Goal: Task Accomplishment & Management: Manage account settings

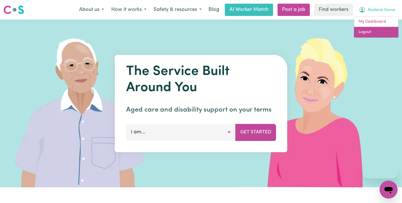
click at [371, 33] on link "Logout" at bounding box center [376, 32] width 44 height 11
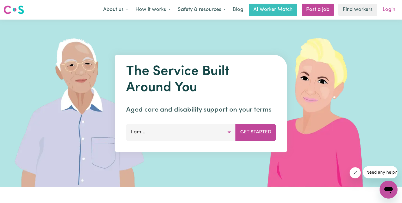
click at [390, 12] on link "Login" at bounding box center [388, 10] width 19 height 12
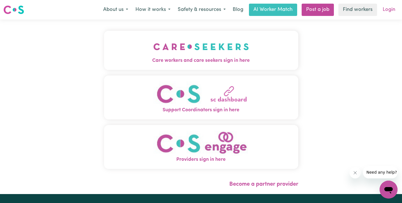
click at [389, 11] on link "Login" at bounding box center [388, 10] width 19 height 12
click at [239, 65] on button "Care workers and care seekers sign in here" at bounding box center [201, 50] width 194 height 39
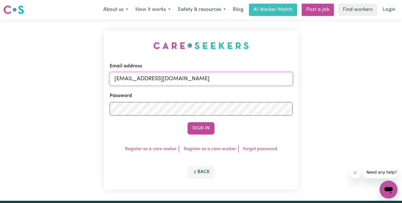
drag, startPoint x: 226, startPoint y: 80, endPoint x: 52, endPoint y: 80, distance: 174.1
click at [53, 80] on div "Email address [EMAIL_ADDRESS][DOMAIN_NAME] Password Sign In Register as a care …" at bounding box center [201, 111] width 402 height 182
type input "[EMAIL_ADDRESS][DOMAIN_NAME]"
click at [6, 107] on div "Email address [EMAIL_ADDRESS][DOMAIN_NAME] Password Sign In Register as a care …" at bounding box center [201, 111] width 402 height 182
click at [188, 122] on button "Sign In" at bounding box center [201, 128] width 27 height 12
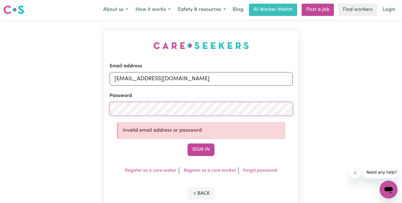
click at [188, 144] on button "Sign In" at bounding box center [201, 150] width 27 height 12
click at [38, 108] on div "Email address [EMAIL_ADDRESS][DOMAIN_NAME] Password Invalid email address or pa…" at bounding box center [201, 121] width 402 height 203
click at [188, 144] on button "Sign In" at bounding box center [201, 150] width 27 height 12
